Goal: Transaction & Acquisition: Purchase product/service

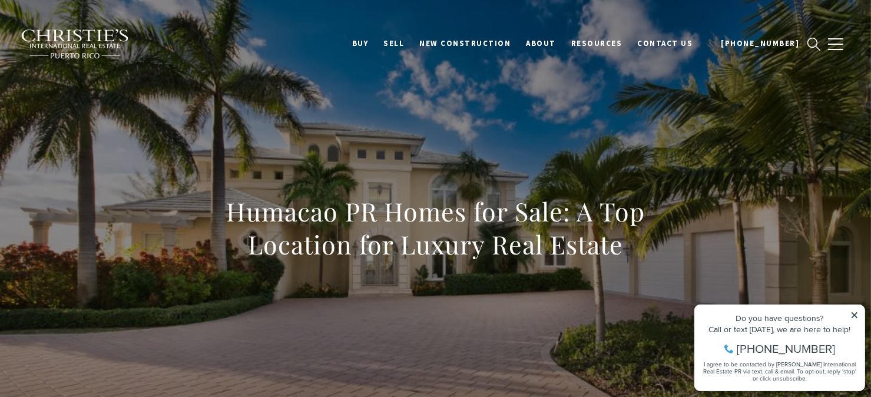
drag, startPoint x: 849, startPoint y: 312, endPoint x: 1548, endPoint y: 561, distance: 741.3
click at [849, 312] on div "Do you have questions? Call or text today, we are here to help! 347-797-5825 I …" at bounding box center [779, 346] width 170 height 85
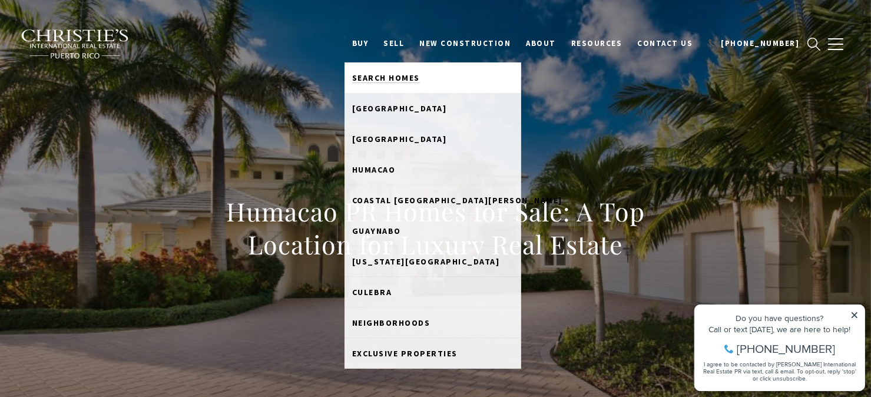
click at [403, 72] on span "Search Homes" at bounding box center [386, 77] width 68 height 11
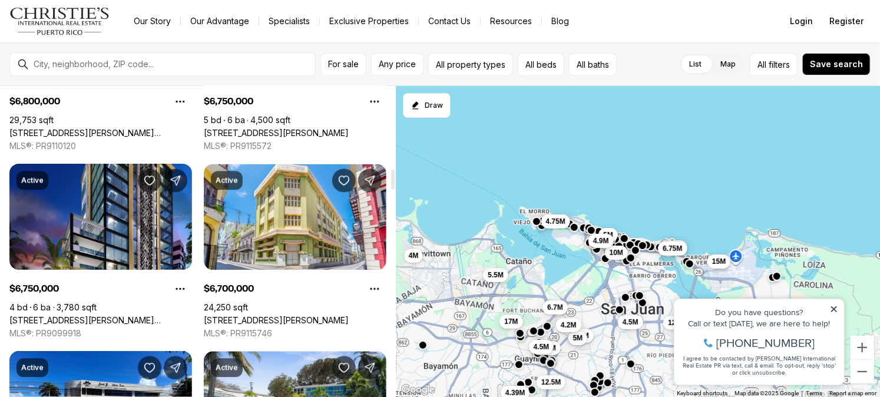
scroll to position [1296, 0]
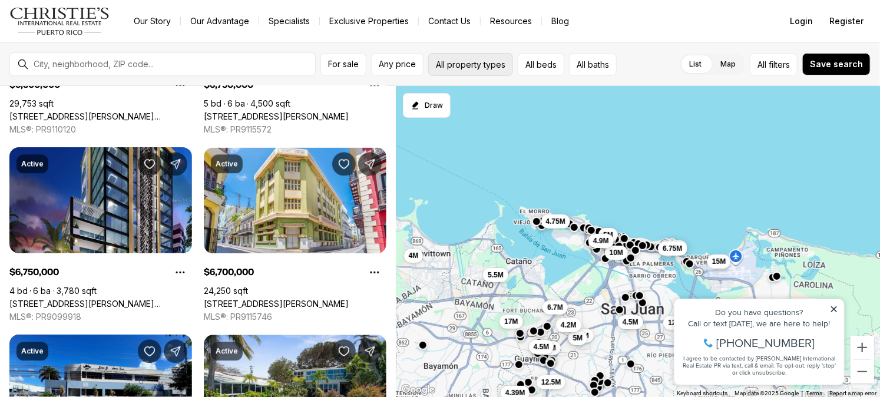
click at [434, 67] on button "All property types" at bounding box center [470, 64] width 85 height 23
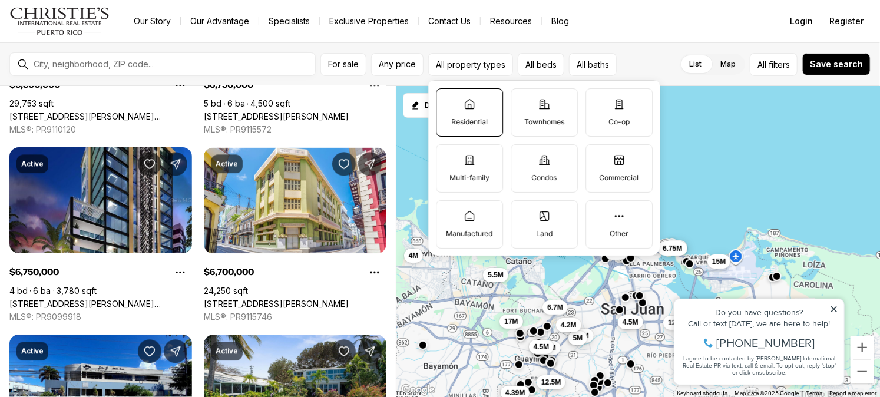
click at [485, 102] on label "Residential" at bounding box center [469, 112] width 67 height 48
click at [448, 101] on button "Residential" at bounding box center [442, 95] width 12 height 12
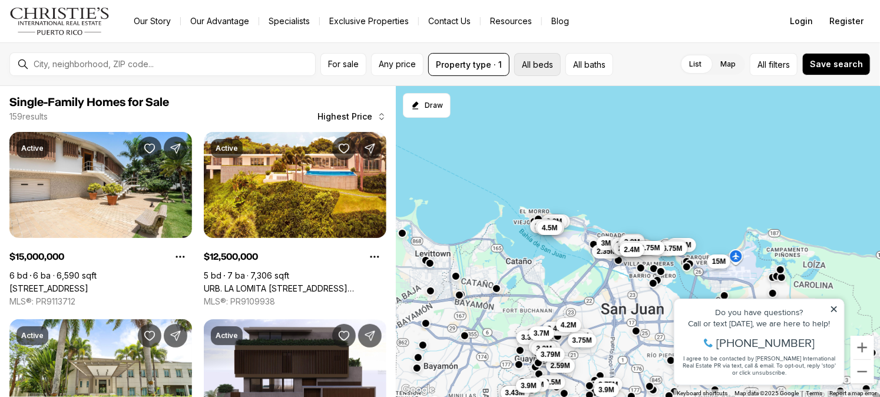
click at [531, 72] on button "All beds" at bounding box center [537, 64] width 47 height 23
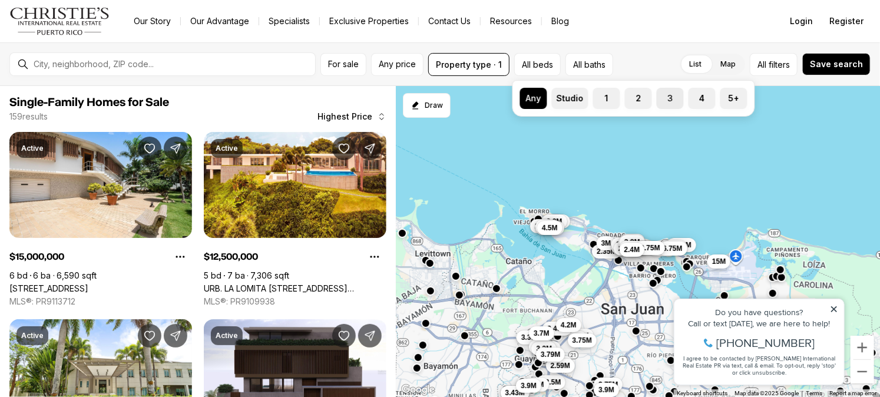
click at [676, 97] on label "3" at bounding box center [670, 98] width 27 height 21
click at [668, 97] on button "3" at bounding box center [663, 94] width 12 height 12
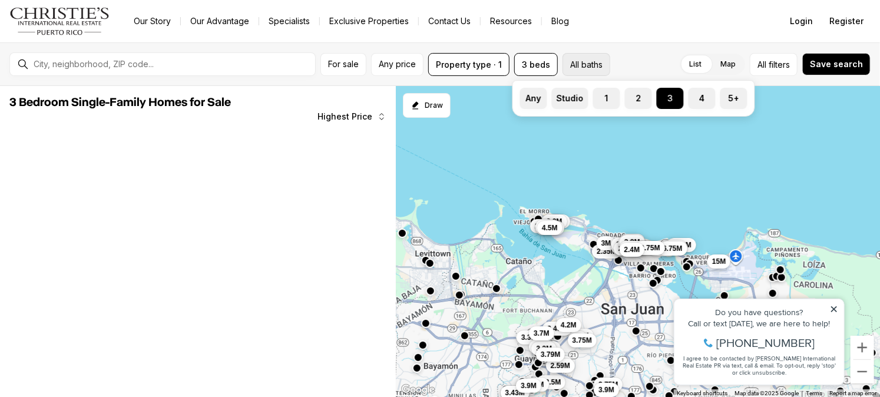
click at [599, 64] on button "All baths" at bounding box center [586, 64] width 48 height 23
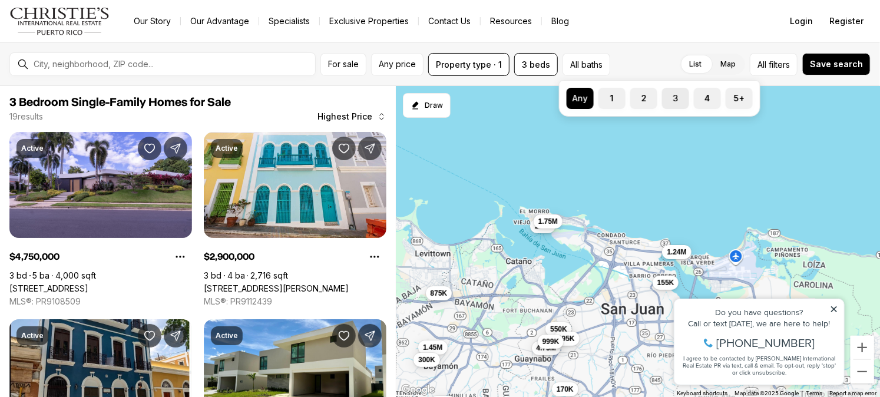
click at [676, 100] on label "3" at bounding box center [675, 98] width 27 height 21
click at [674, 100] on button "3" at bounding box center [668, 94] width 12 height 12
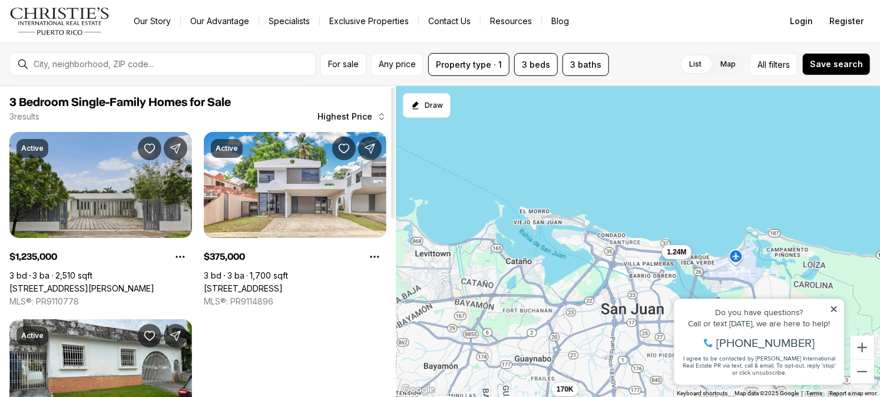
click at [66, 283] on link "[STREET_ADDRESS][PERSON_NAME]" at bounding box center [81, 288] width 145 height 11
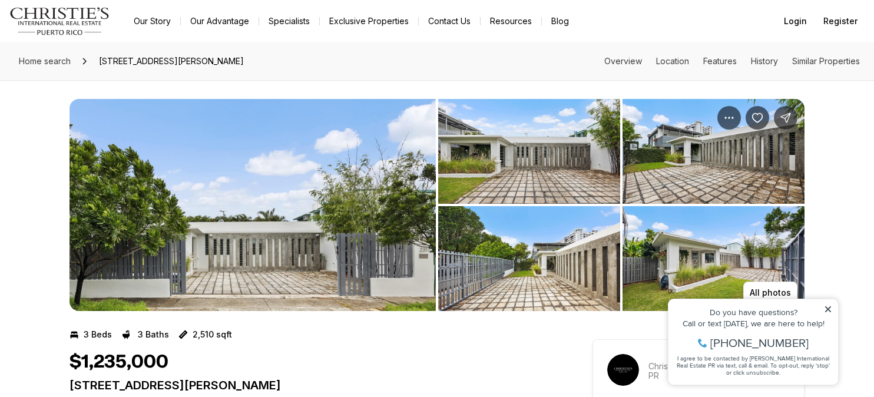
click at [237, 231] on img "View image gallery" at bounding box center [252, 205] width 366 height 212
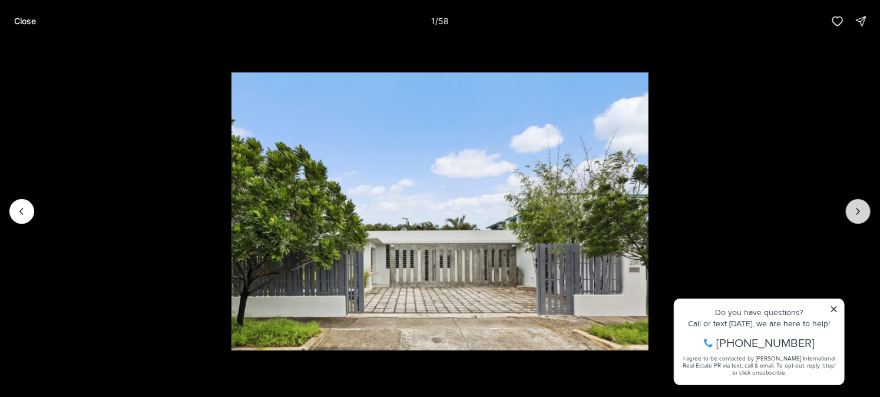
click at [847, 207] on button "Next slide" at bounding box center [858, 211] width 25 height 25
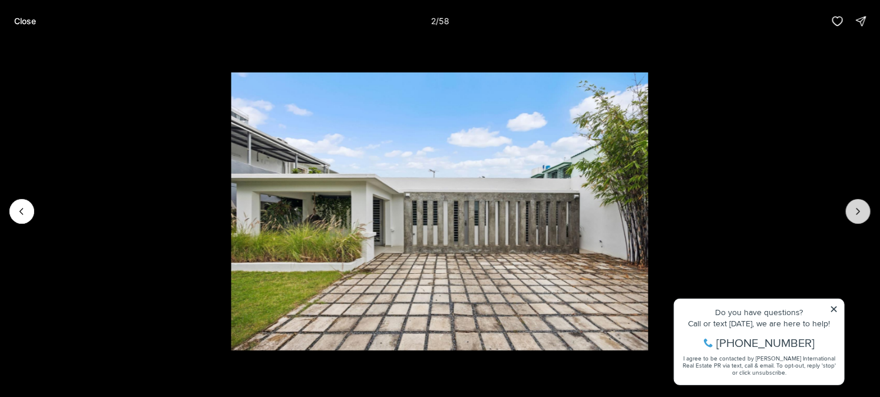
click at [847, 207] on button "Next slide" at bounding box center [858, 211] width 25 height 25
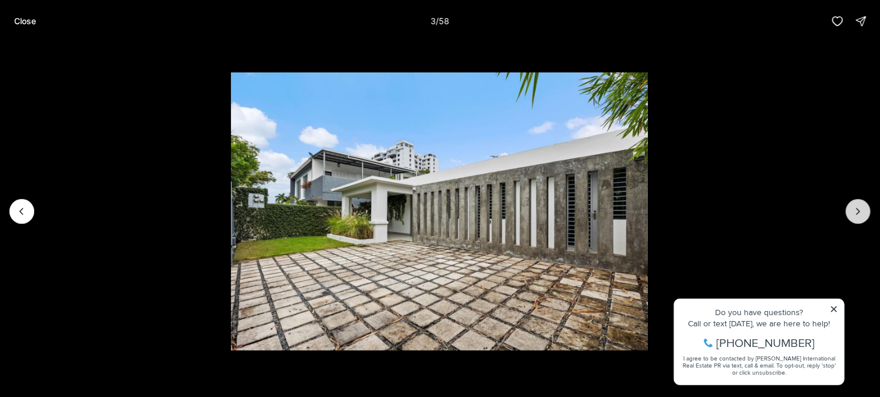
click at [847, 207] on button "Next slide" at bounding box center [858, 211] width 25 height 25
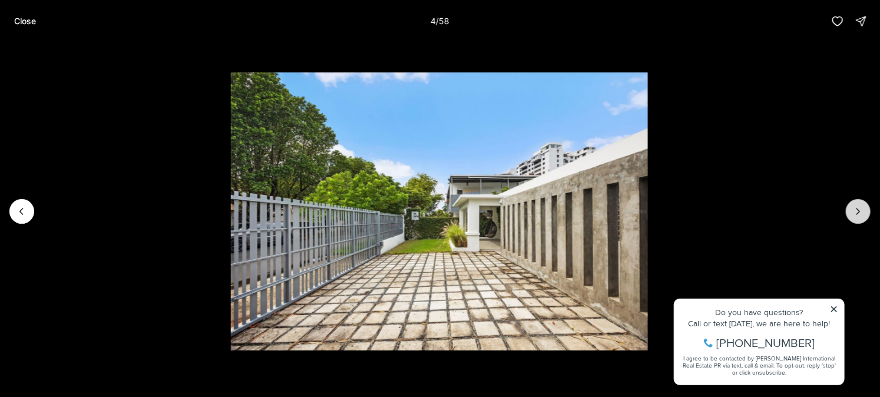
click at [847, 207] on button "Next slide" at bounding box center [858, 211] width 25 height 25
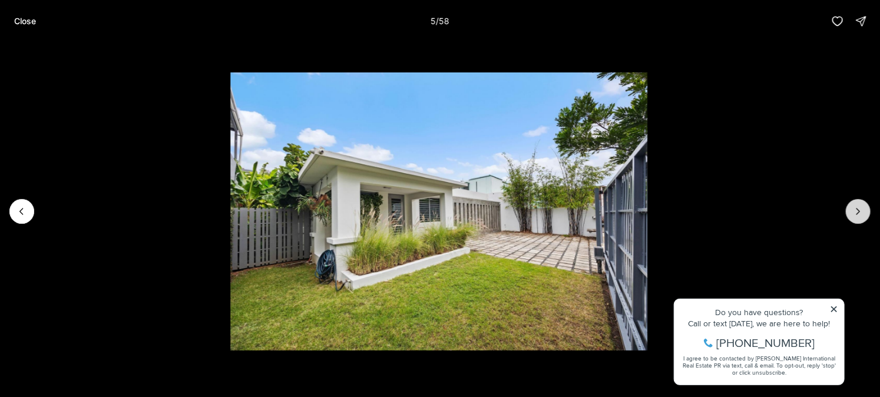
click at [847, 207] on button "Next slide" at bounding box center [858, 211] width 25 height 25
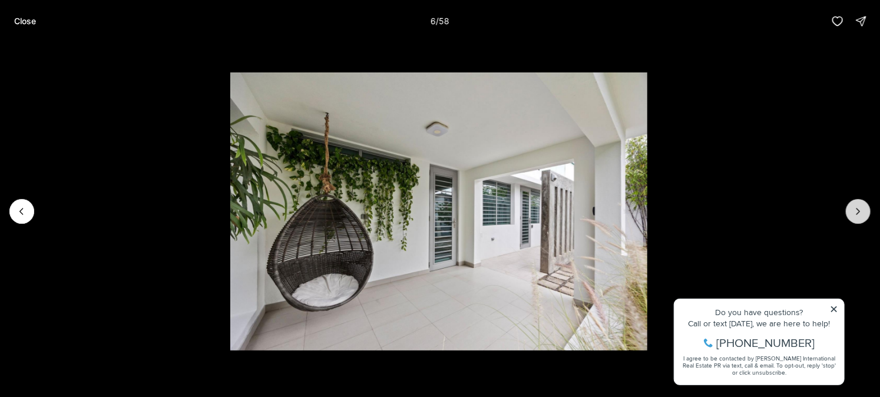
click at [847, 207] on button "Next slide" at bounding box center [858, 211] width 25 height 25
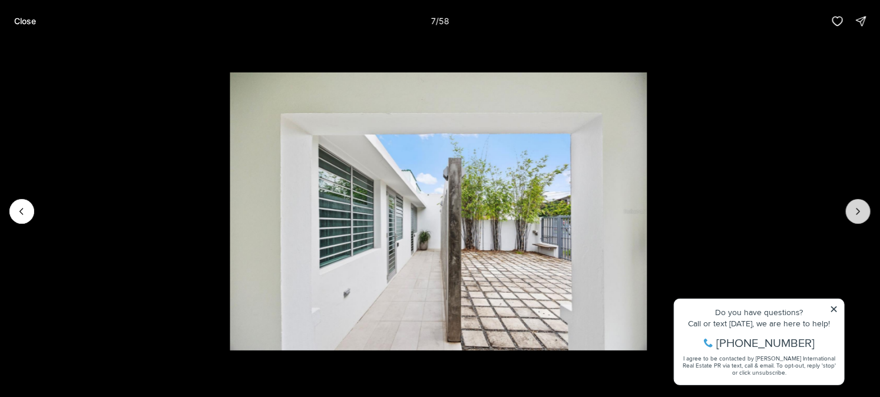
click at [847, 208] on button "Next slide" at bounding box center [858, 211] width 25 height 25
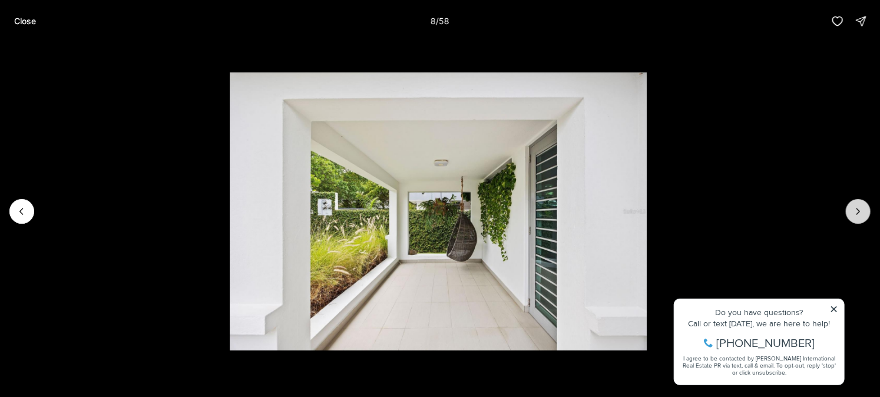
click at [847, 207] on button "Next slide" at bounding box center [858, 211] width 25 height 25
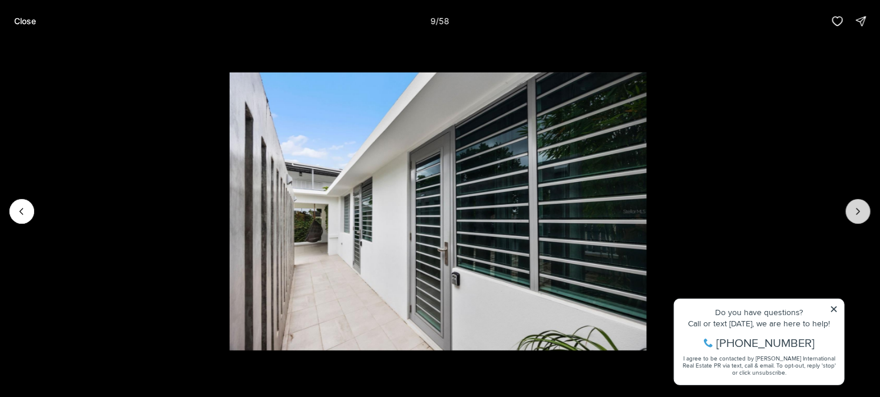
click at [847, 207] on button "Next slide" at bounding box center [858, 211] width 25 height 25
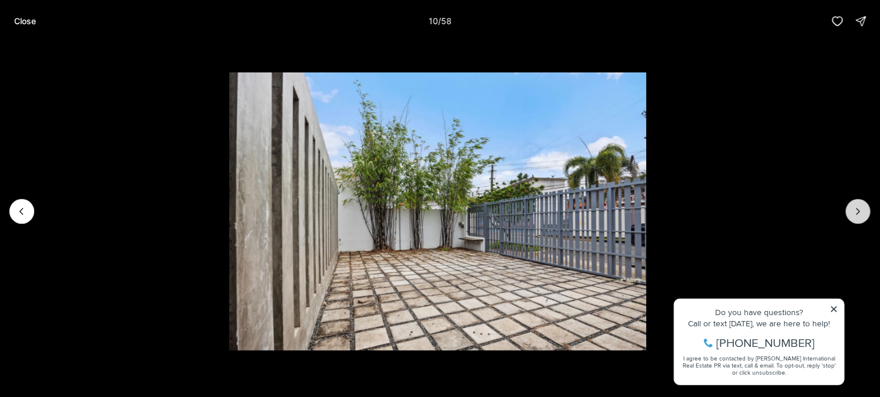
click at [847, 207] on button "Next slide" at bounding box center [858, 211] width 25 height 25
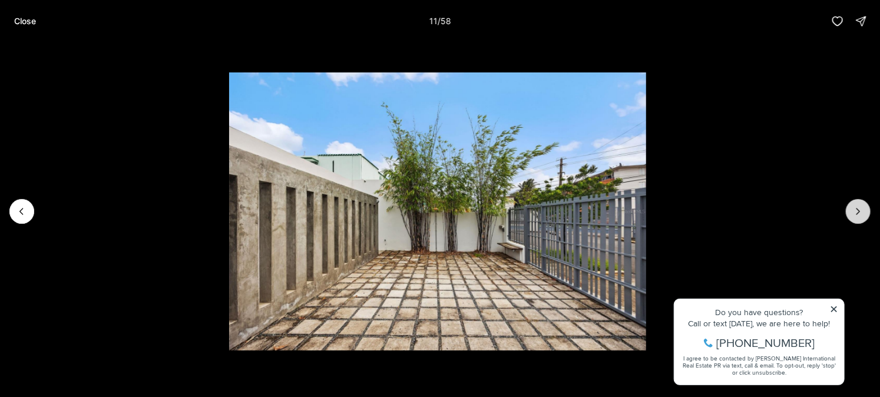
click at [847, 207] on button "Next slide" at bounding box center [858, 211] width 25 height 25
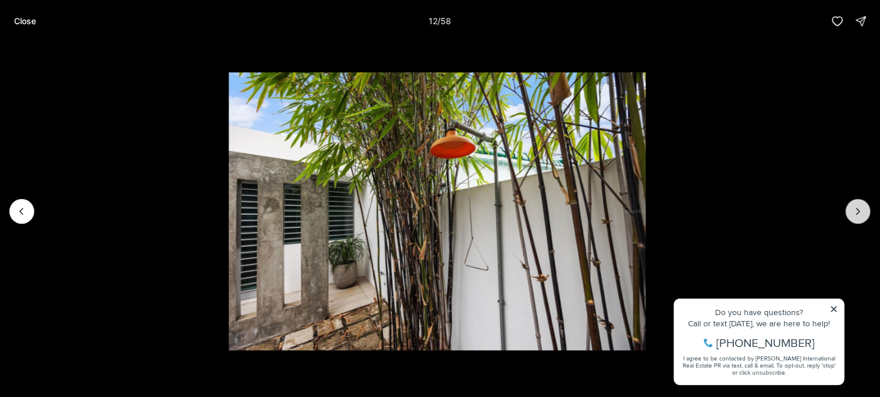
click at [847, 207] on button "Next slide" at bounding box center [858, 211] width 25 height 25
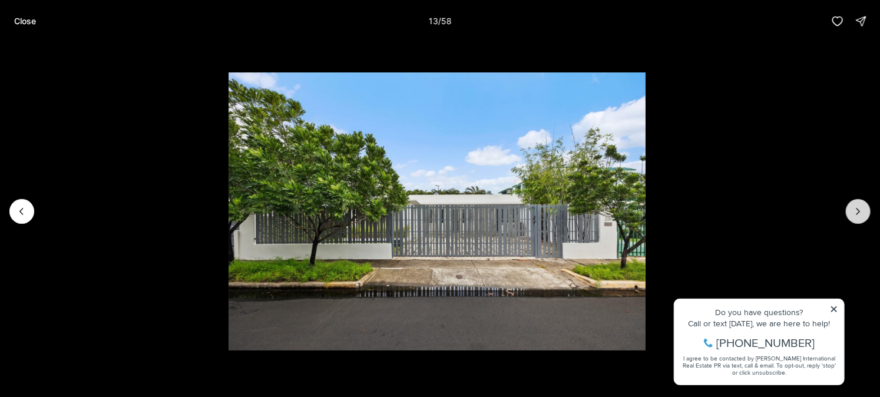
click at [847, 207] on button "Next slide" at bounding box center [858, 211] width 25 height 25
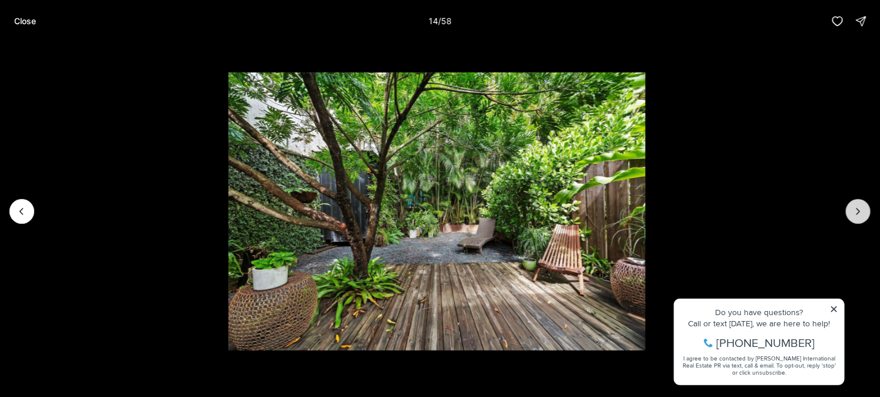
click at [847, 207] on button "Next slide" at bounding box center [858, 211] width 25 height 25
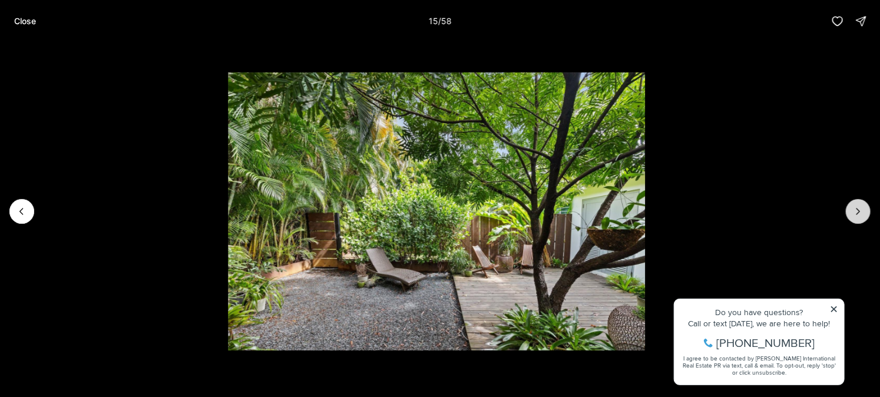
click at [847, 207] on button "Next slide" at bounding box center [858, 211] width 25 height 25
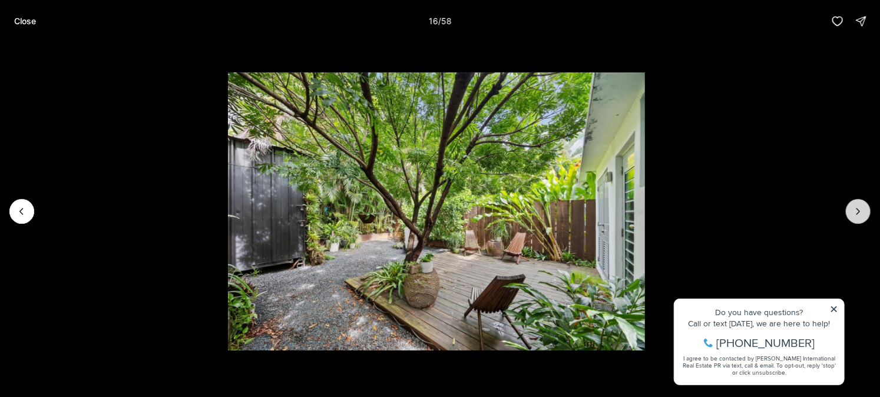
click at [847, 207] on button "Next slide" at bounding box center [858, 211] width 25 height 25
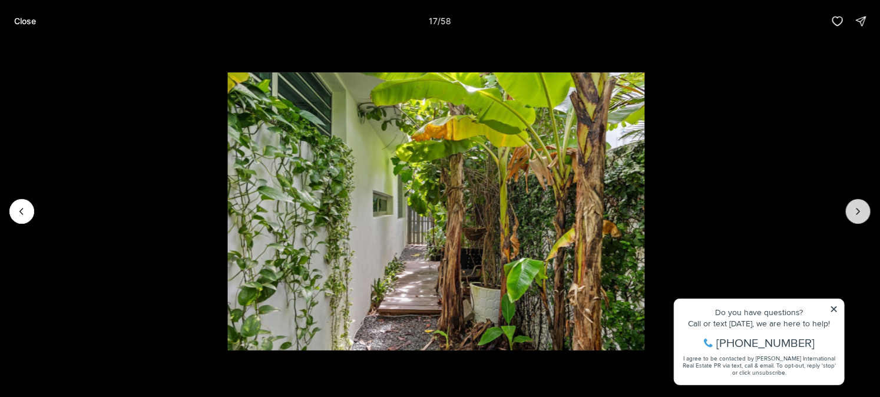
click at [847, 207] on button "Next slide" at bounding box center [858, 211] width 25 height 25
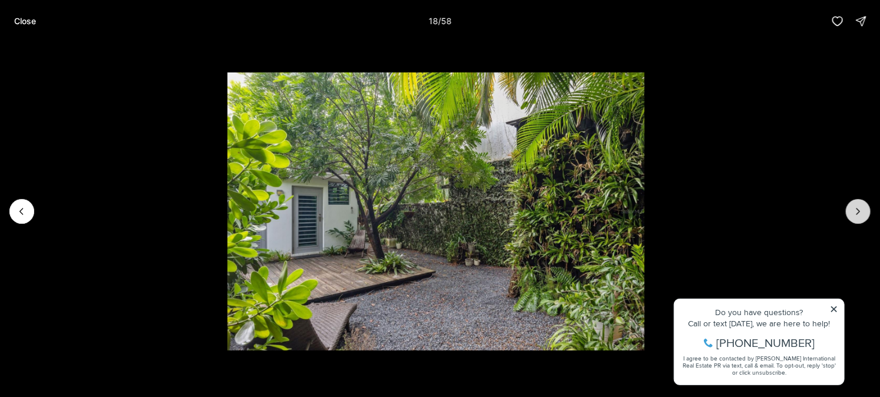
click at [847, 207] on button "Next slide" at bounding box center [858, 211] width 25 height 25
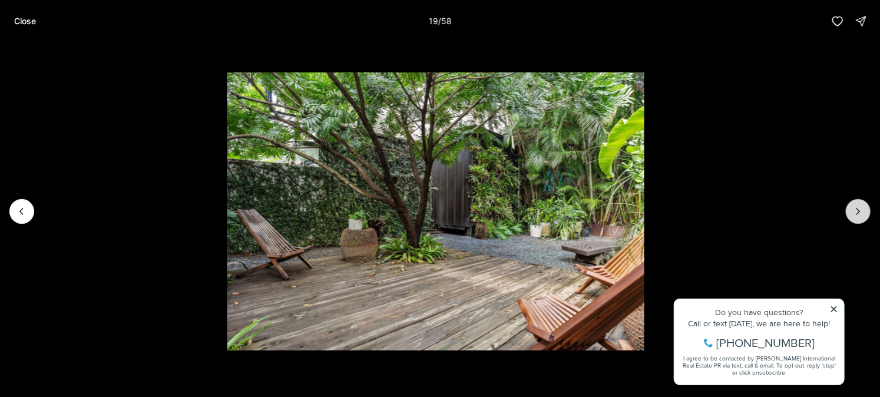
click at [847, 207] on button "Next slide" at bounding box center [858, 211] width 25 height 25
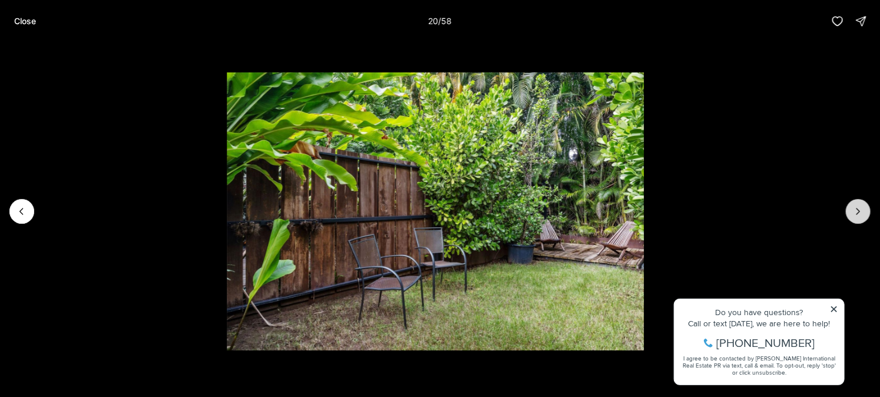
click at [847, 207] on button "Next slide" at bounding box center [858, 211] width 25 height 25
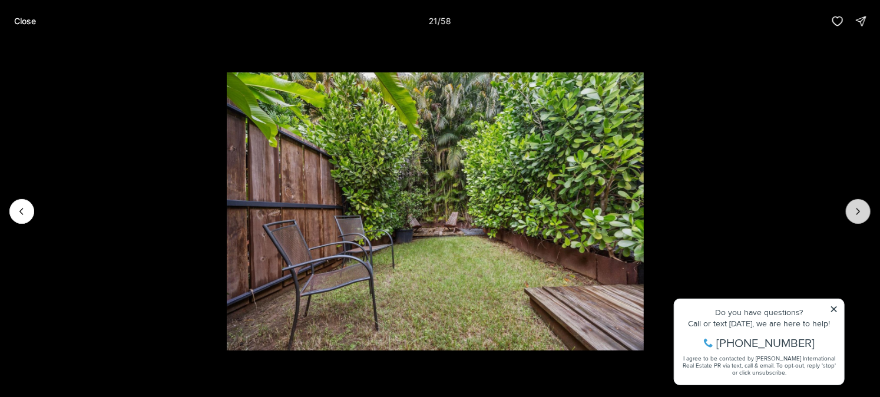
click at [847, 207] on button "Next slide" at bounding box center [858, 211] width 25 height 25
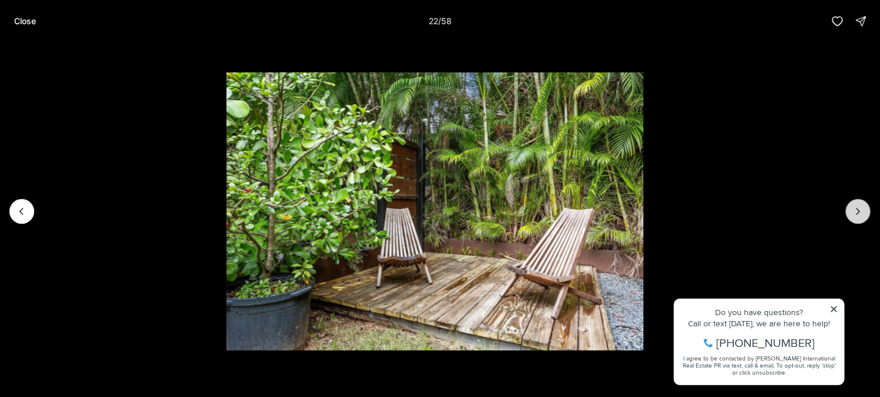
click at [847, 207] on button "Next slide" at bounding box center [858, 211] width 25 height 25
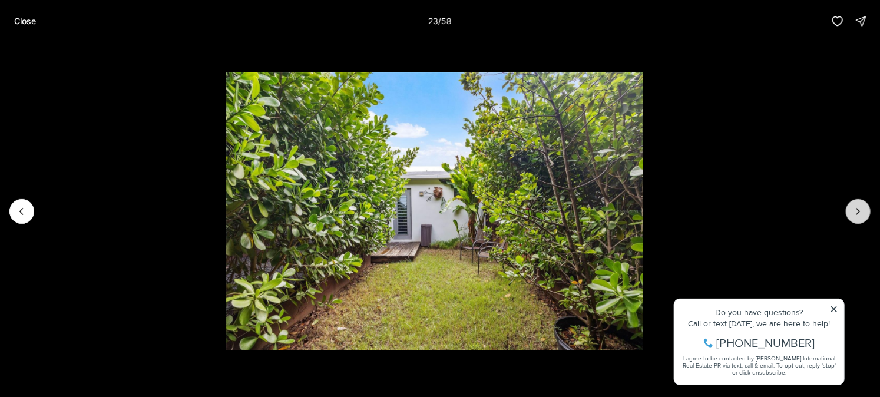
click at [847, 207] on button "Next slide" at bounding box center [858, 211] width 25 height 25
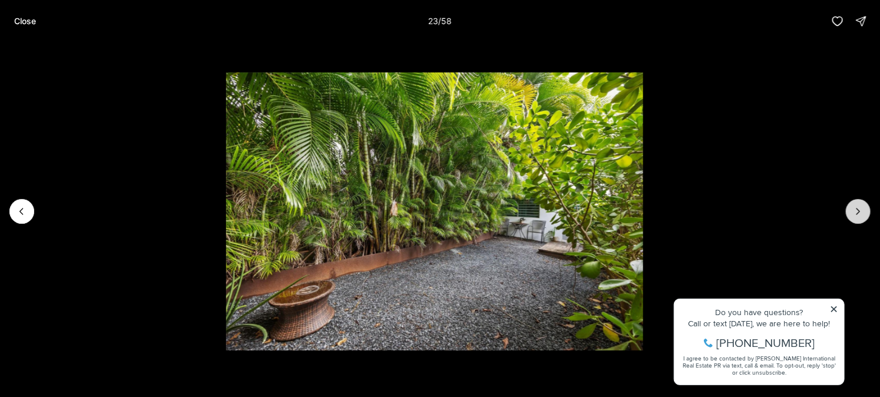
click at [847, 207] on button "Next slide" at bounding box center [858, 211] width 25 height 25
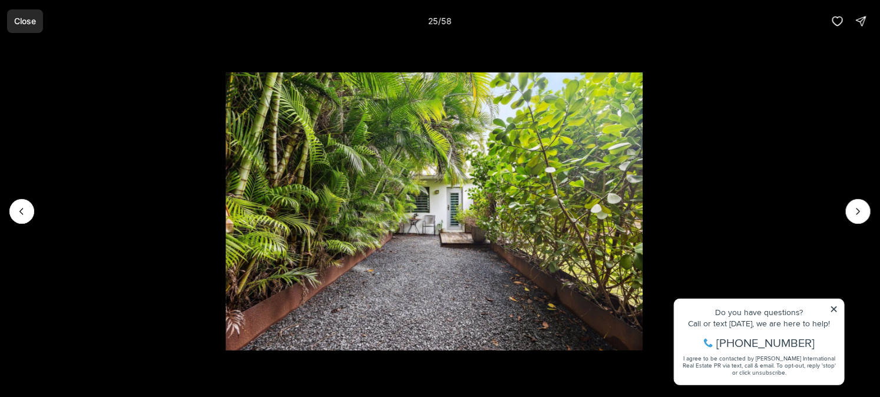
click at [22, 22] on p "Close" at bounding box center [25, 20] width 22 height 9
